Goal: Transaction & Acquisition: Subscribe to service/newsletter

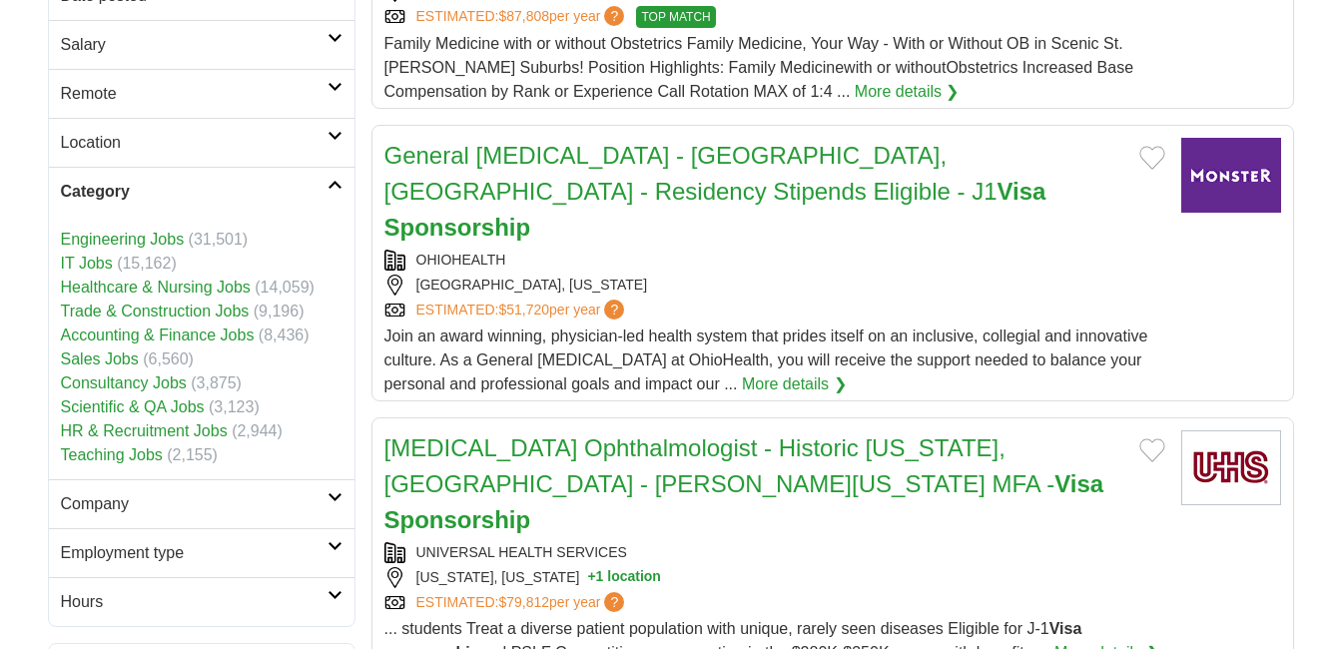
scroll to position [1005, 0]
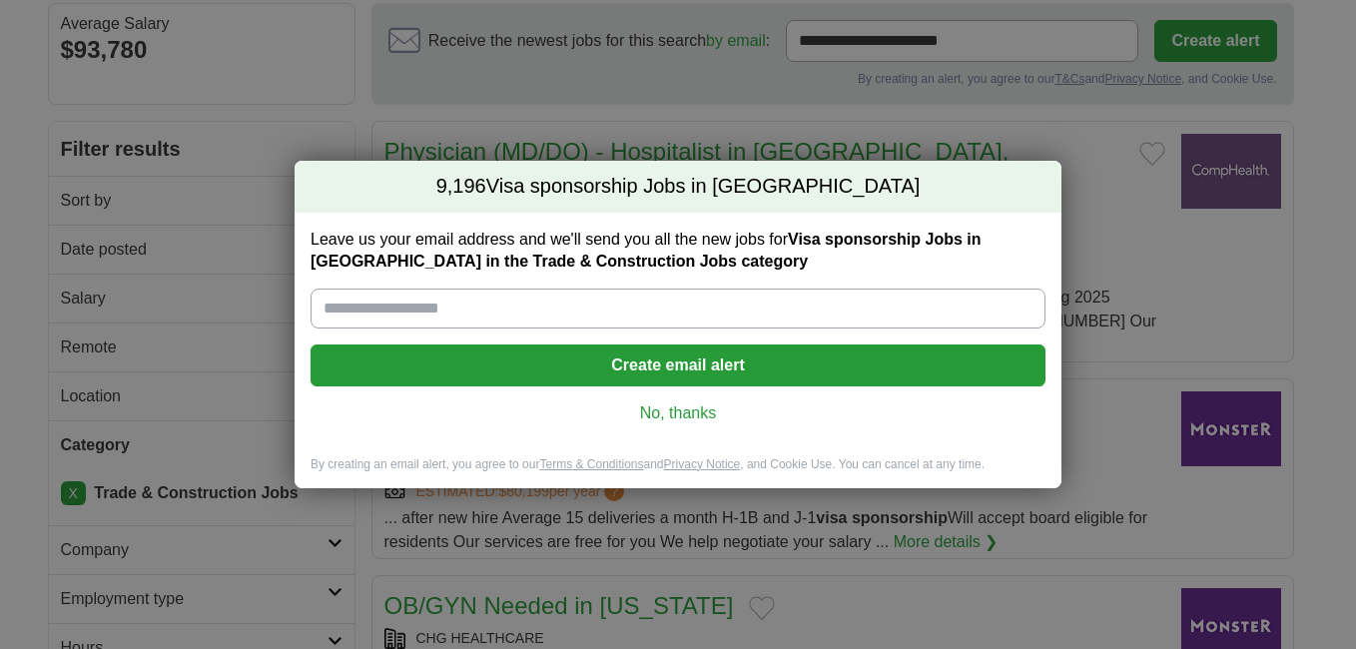
click at [688, 306] on input "Leave us your email address and we'll send you all the new jobs for Visa sponso…" at bounding box center [678, 309] width 735 height 40
type input "**********"
click at [643, 358] on button "Create email alert" at bounding box center [678, 366] width 735 height 42
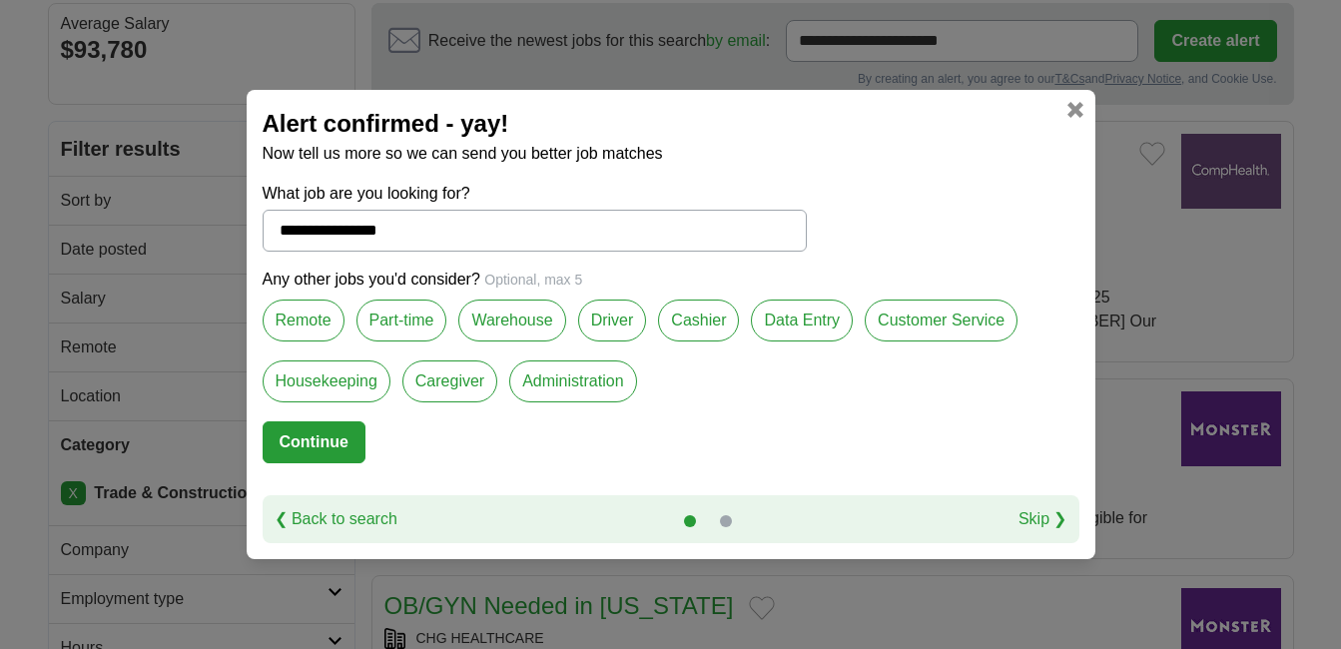
click at [304, 323] on label "Remote" at bounding box center [304, 321] width 82 height 42
click at [355, 379] on label "Housekeeping" at bounding box center [327, 382] width 128 height 42
click at [440, 389] on label "Caregiver" at bounding box center [449, 382] width 95 height 42
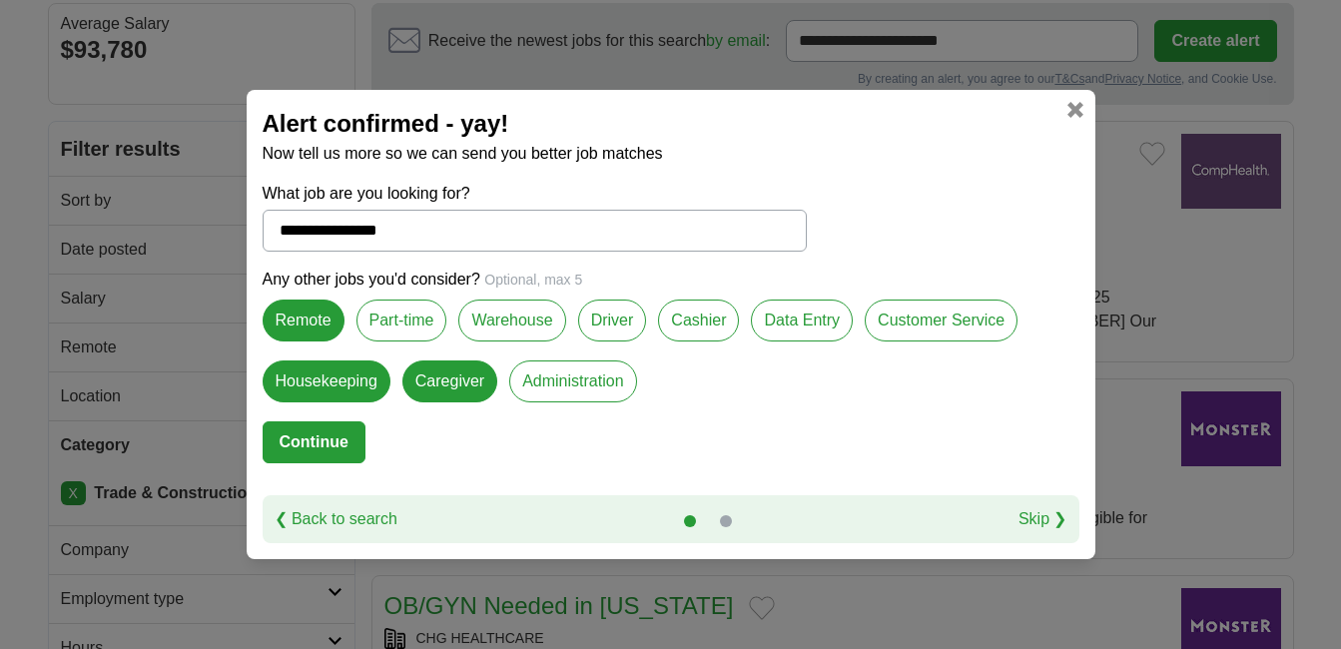
click at [491, 319] on label "Warehouse" at bounding box center [511, 321] width 107 height 42
click at [430, 324] on label "Part-time" at bounding box center [402, 321] width 91 height 42
click at [623, 338] on label "Driver" at bounding box center [612, 321] width 69 height 42
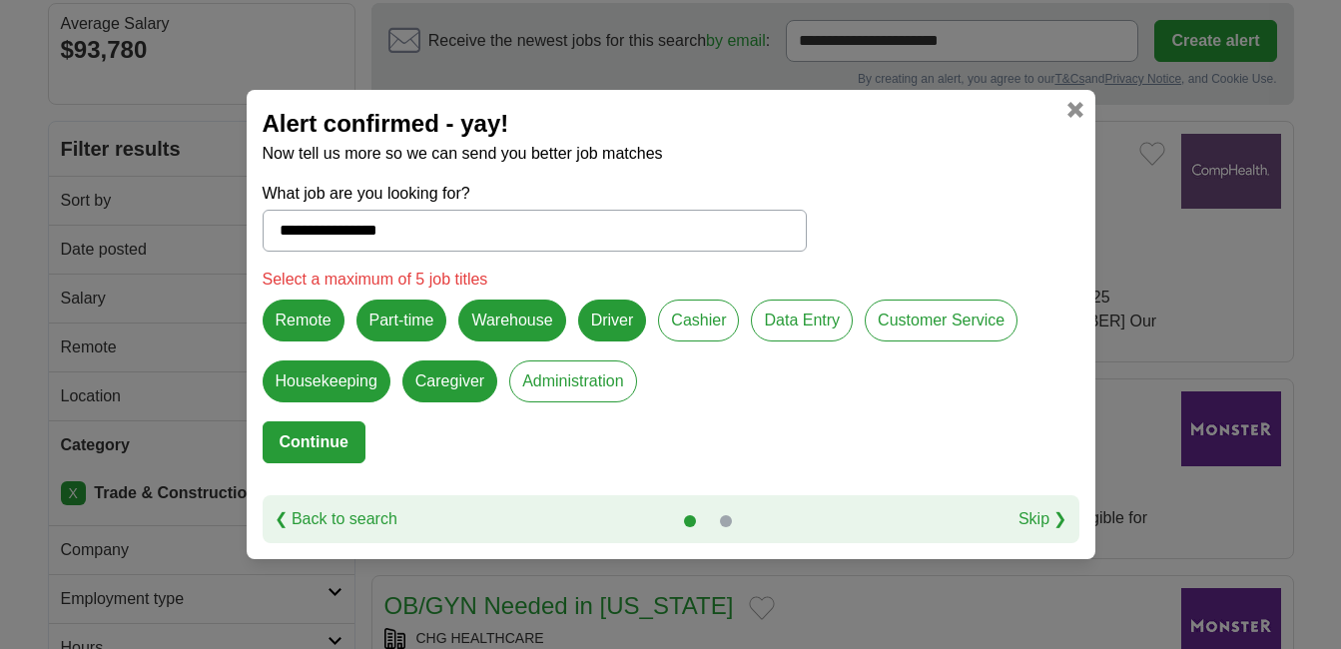
click at [620, 328] on label "Driver" at bounding box center [612, 321] width 69 height 42
click at [465, 380] on label "Caregiver" at bounding box center [449, 382] width 95 height 42
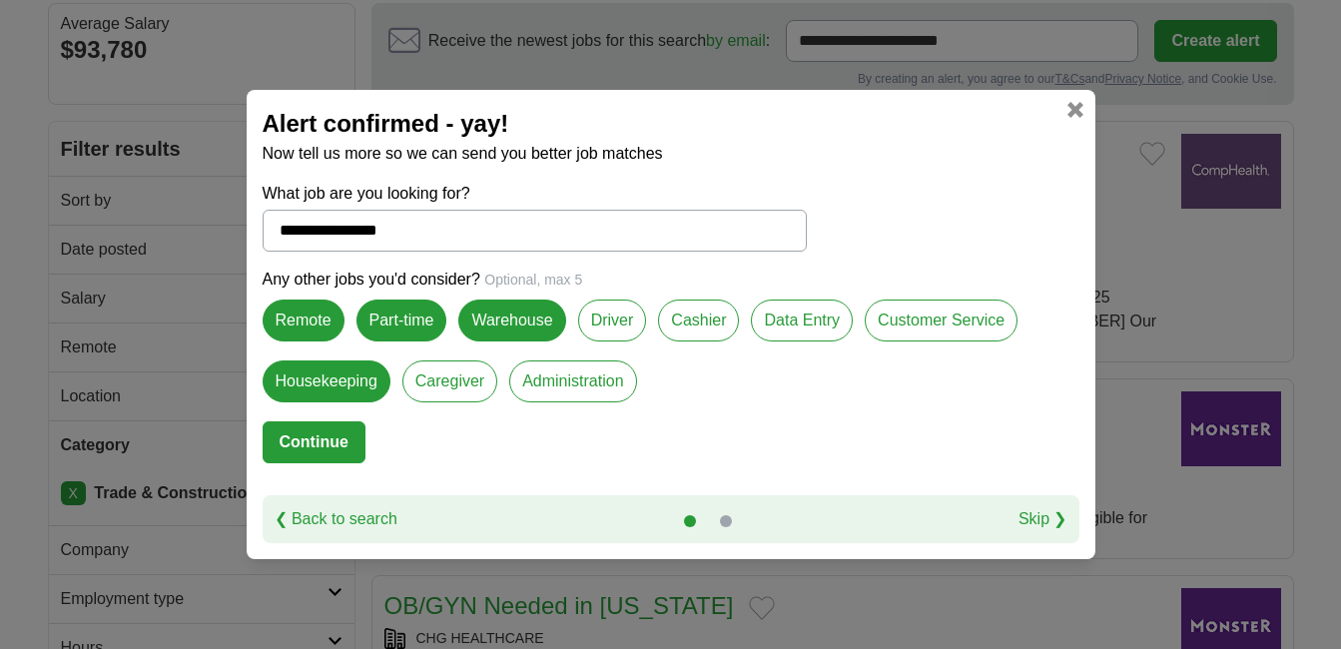
click at [825, 329] on label "Data Entry" at bounding box center [802, 321] width 102 height 42
click at [685, 326] on label "Cashier" at bounding box center [698, 321] width 81 height 42
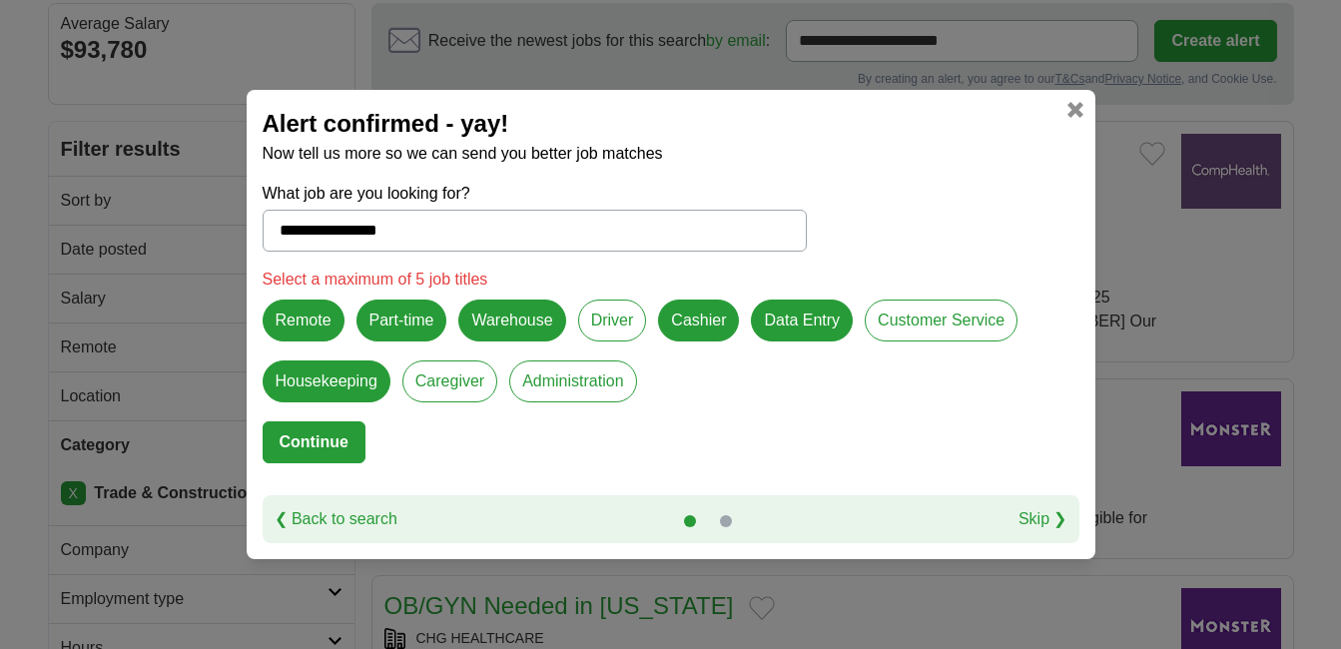
click at [708, 321] on label "Cashier" at bounding box center [698, 321] width 81 height 42
click at [346, 448] on button "Continue" at bounding box center [314, 442] width 103 height 42
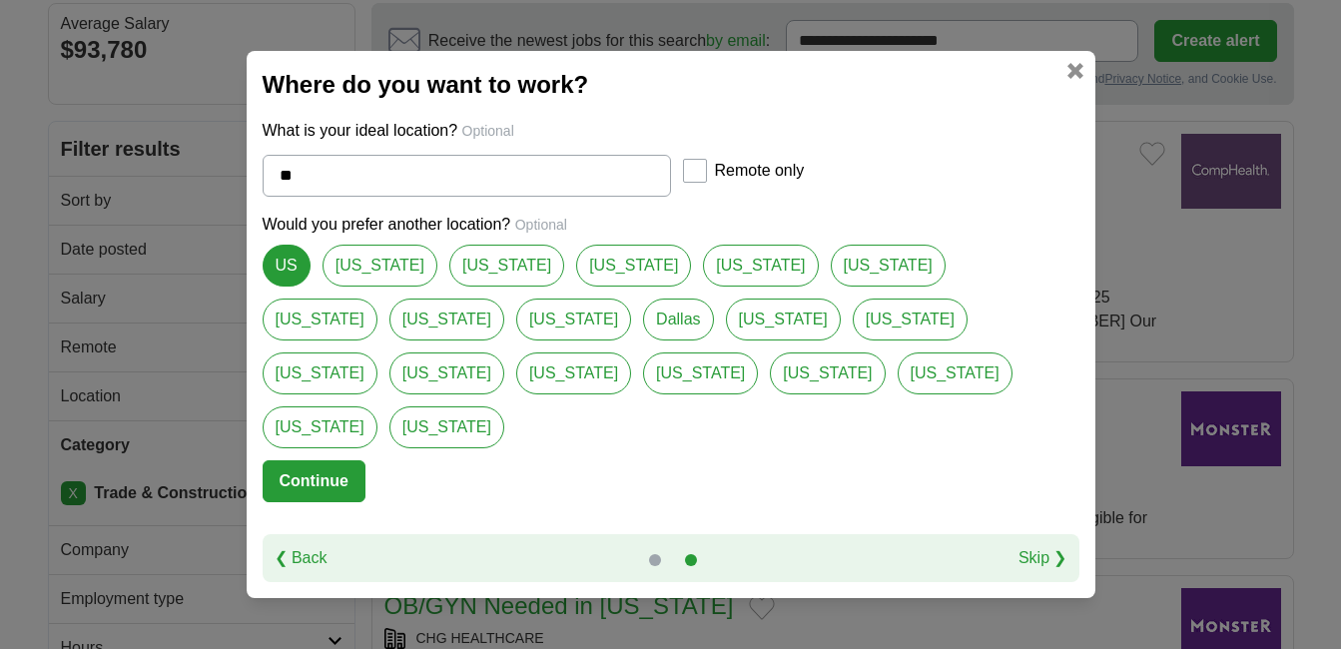
click at [293, 546] on link "❮ Back" at bounding box center [301, 558] width 53 height 24
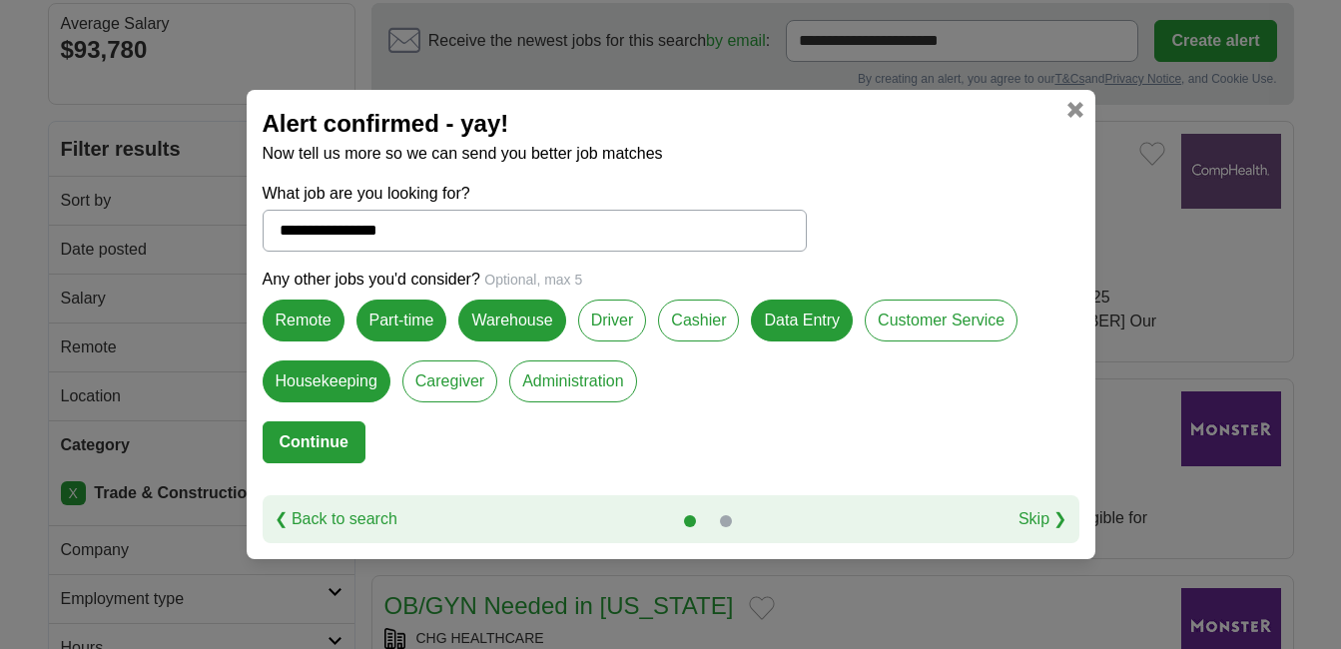
click at [397, 328] on label "Part-time" at bounding box center [402, 321] width 91 height 42
click at [618, 331] on label "Driver" at bounding box center [612, 321] width 69 height 42
click at [613, 309] on label "Driver" at bounding box center [612, 321] width 69 height 42
click at [478, 383] on label "Caregiver" at bounding box center [449, 382] width 95 height 42
click at [302, 443] on button "Continue" at bounding box center [314, 442] width 103 height 42
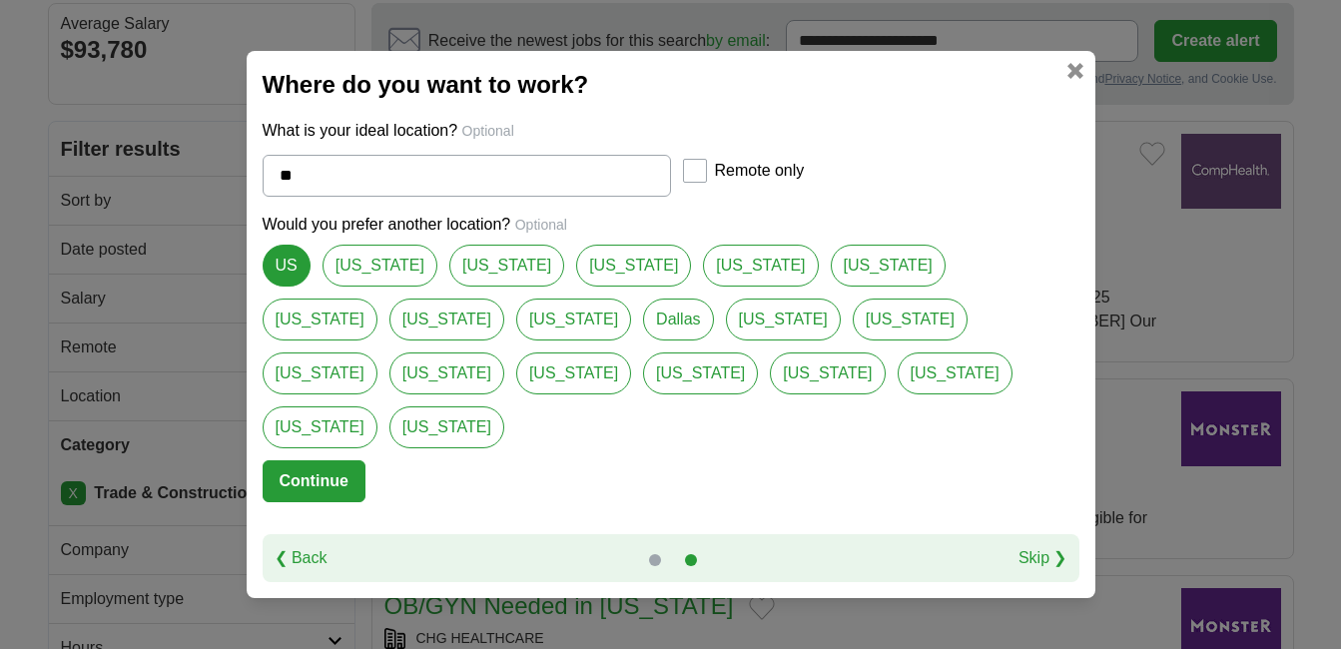
click at [770, 394] on link "[US_STATE]" at bounding box center [827, 374] width 115 height 42
type input "*********"
select select "*"
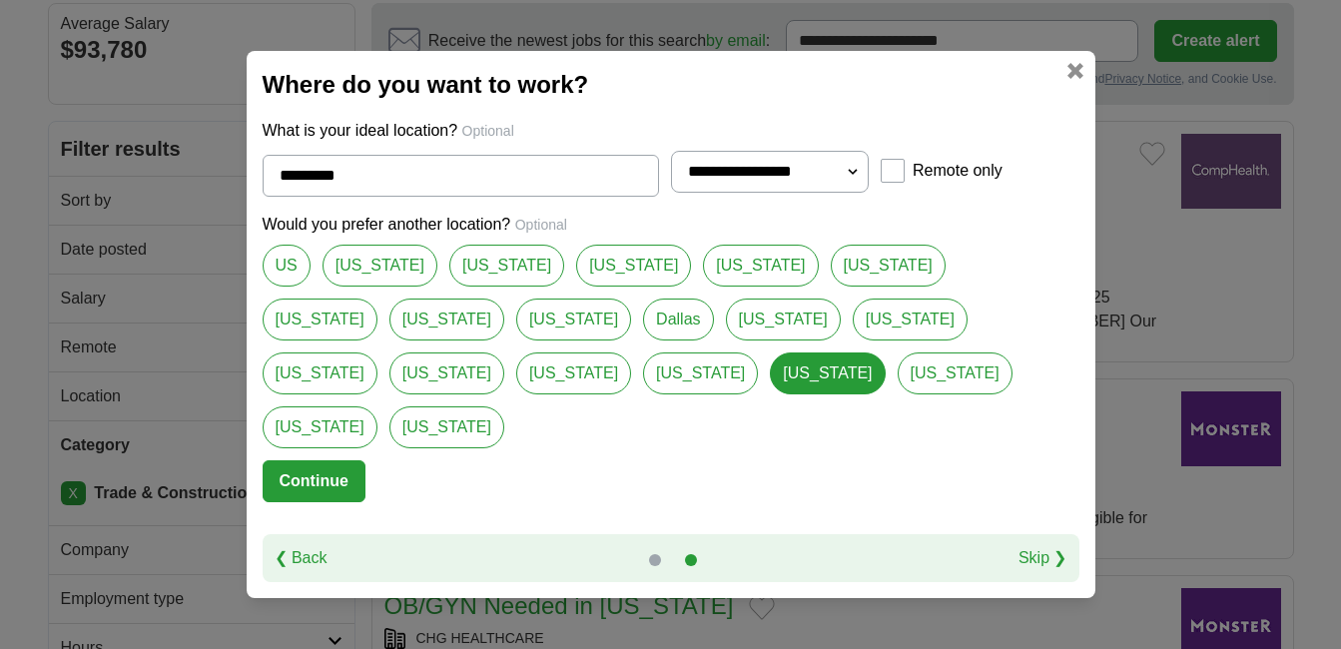
click at [289, 287] on link "US" at bounding box center [287, 266] width 48 height 42
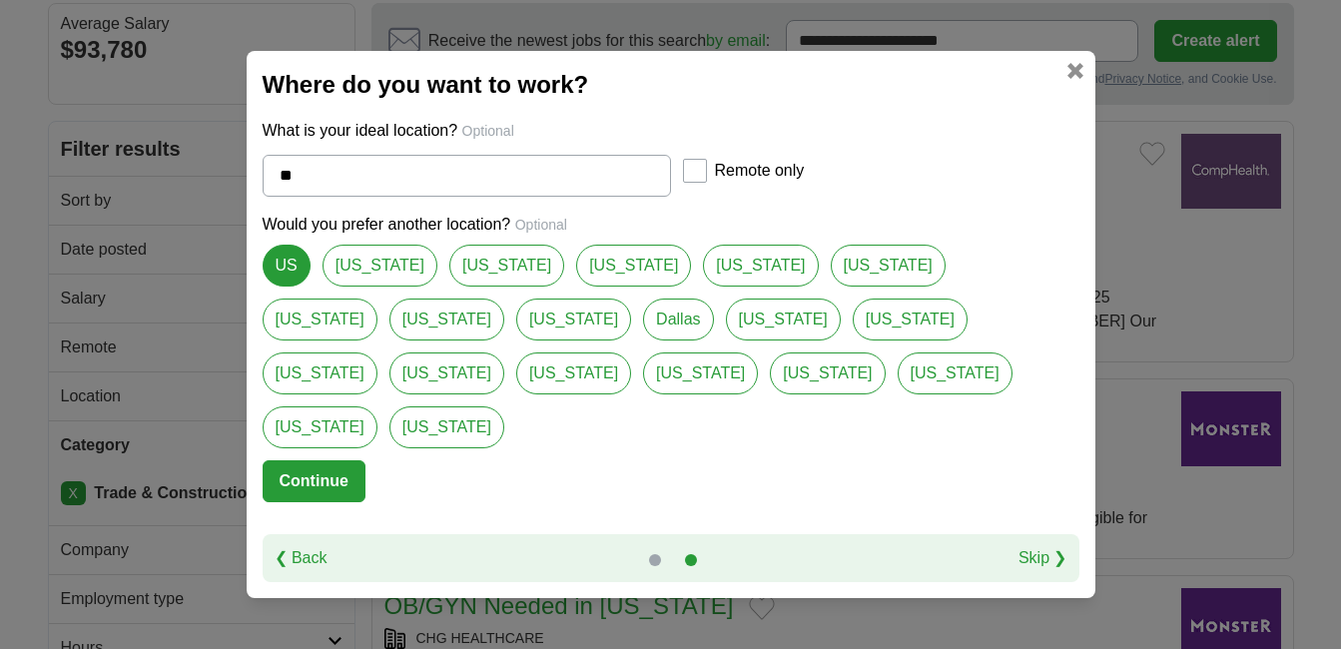
click at [449, 287] on link "[US_STATE]" at bounding box center [506, 266] width 115 height 42
type input "**********"
select select "*"
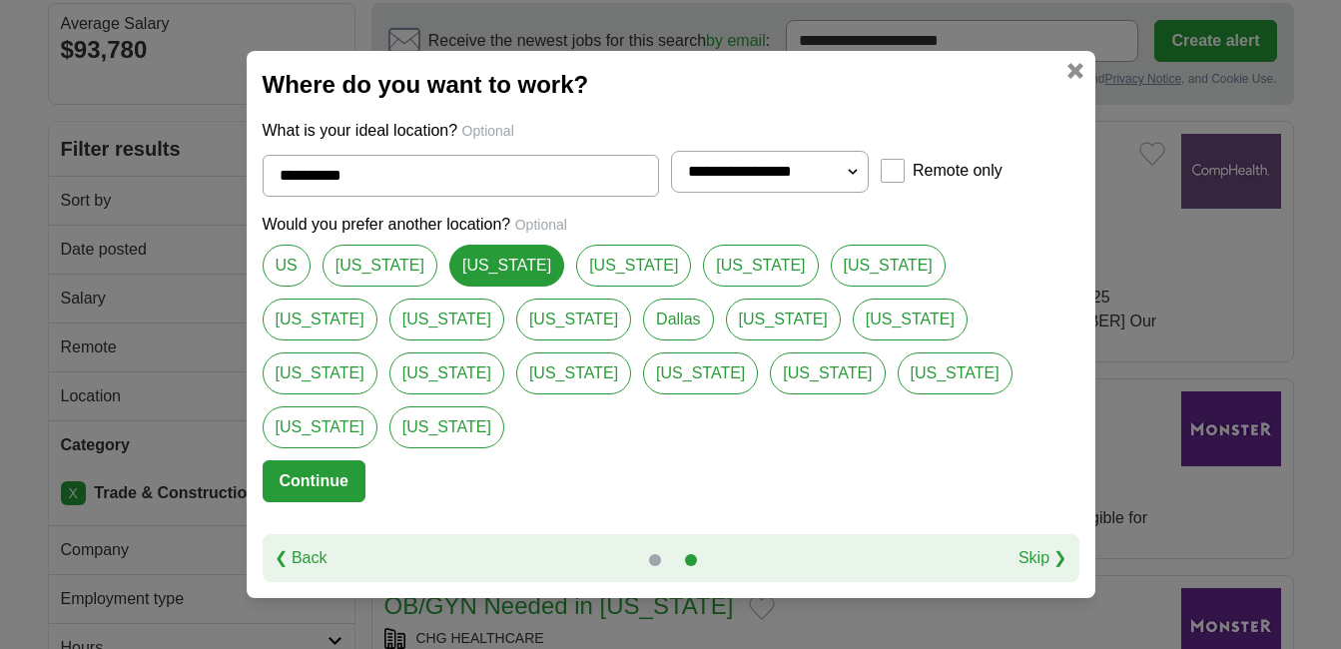
click at [290, 287] on link "US" at bounding box center [287, 266] width 48 height 42
type input "**"
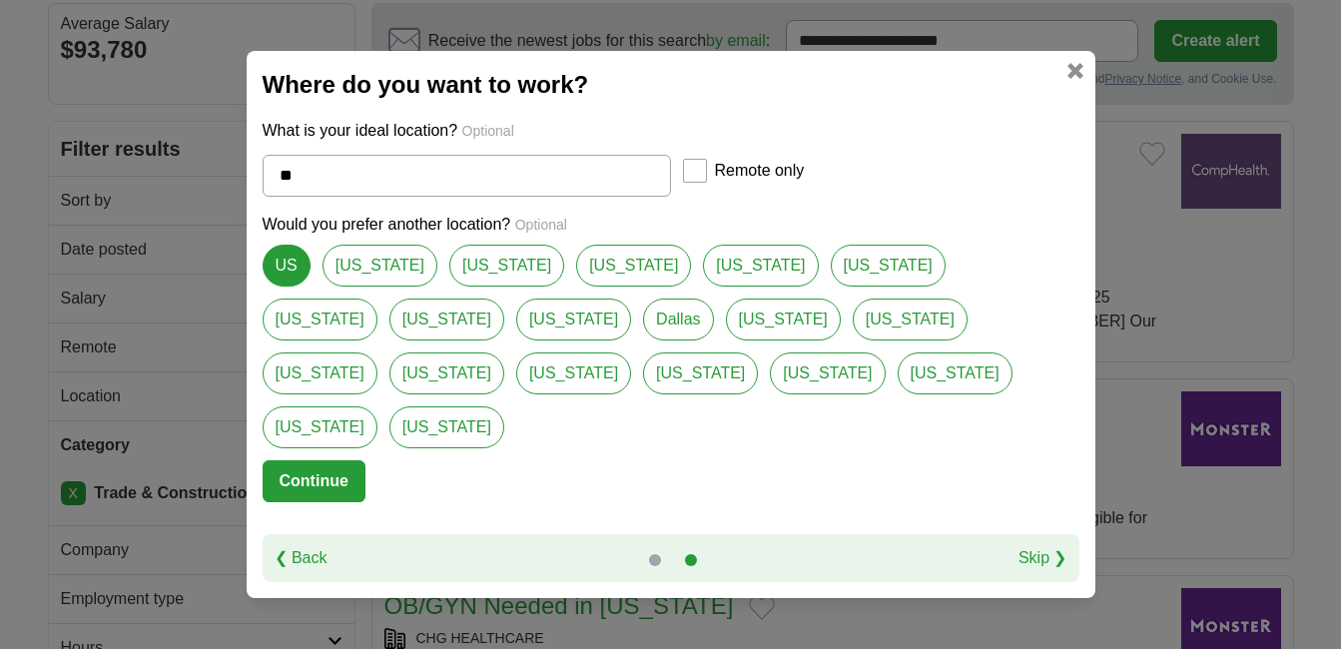
click at [317, 460] on button "Continue" at bounding box center [314, 481] width 103 height 42
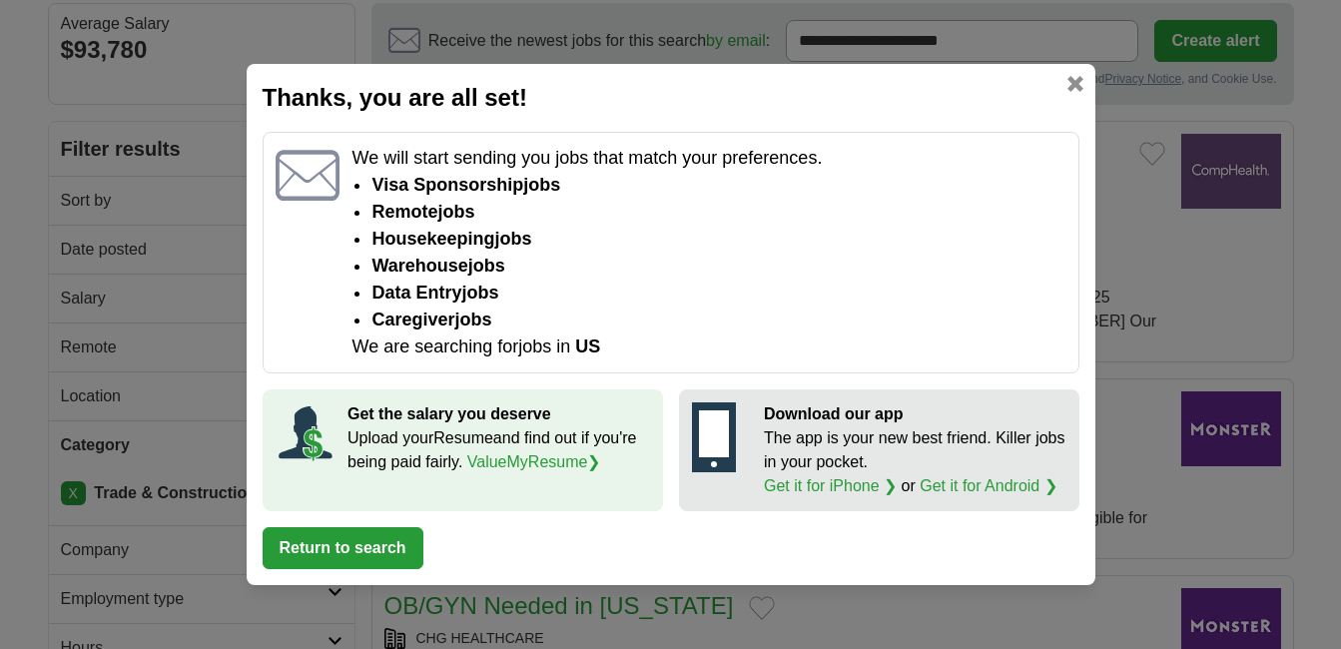
click at [549, 460] on link "ValueMyResume ❯" at bounding box center [534, 461] width 134 height 17
click at [1074, 86] on link at bounding box center [1076, 84] width 16 height 16
